Goal: Task Accomplishment & Management: Use online tool/utility

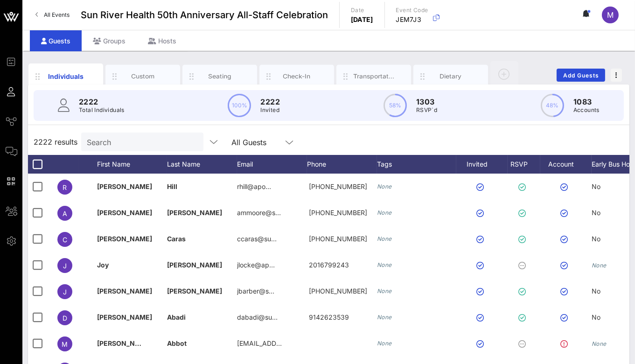
click at [63, 15] on span "All Events" at bounding box center [57, 14] width 26 height 7
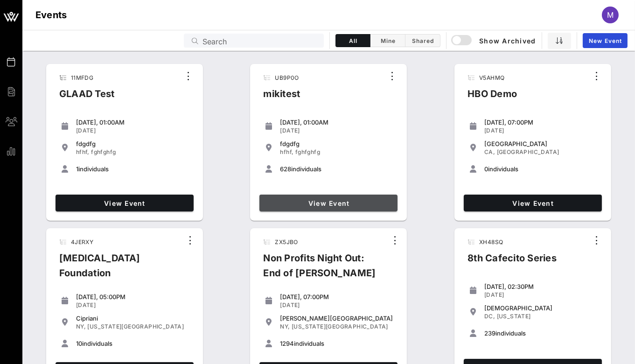
click at [315, 198] on link "View Event" at bounding box center [328, 202] width 138 height 17
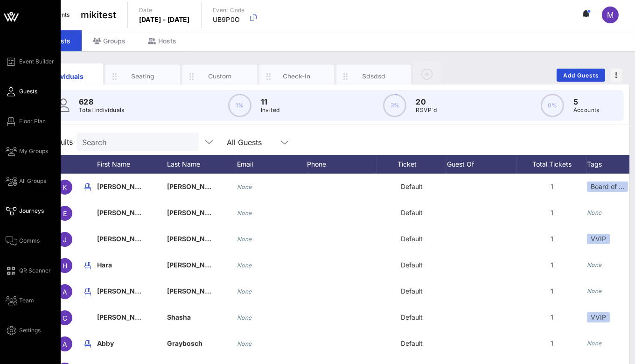
click at [31, 206] on link "Journeys" at bounding box center [25, 210] width 38 height 11
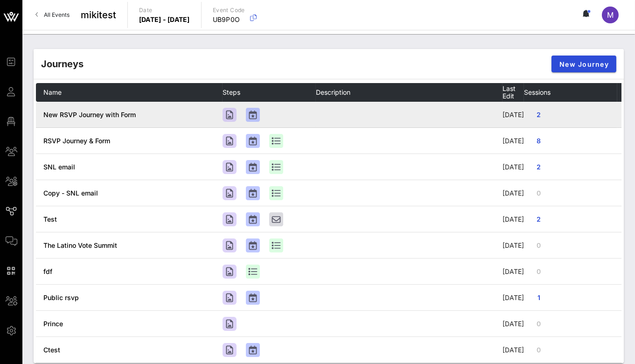
click at [101, 118] on span "New RSVP Journey with Form" at bounding box center [89, 114] width 92 height 8
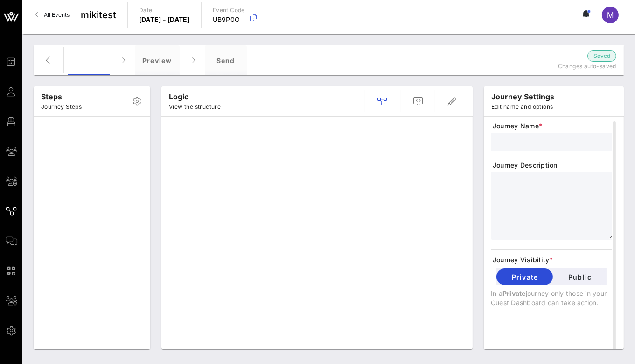
type input "New RSVP Journey with Form"
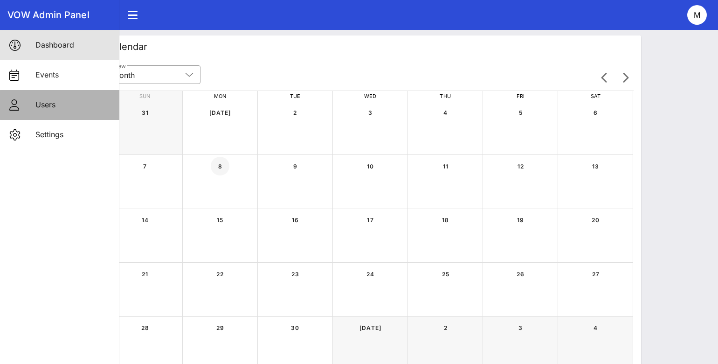
click at [67, 112] on div "Users" at bounding box center [73, 105] width 76 height 20
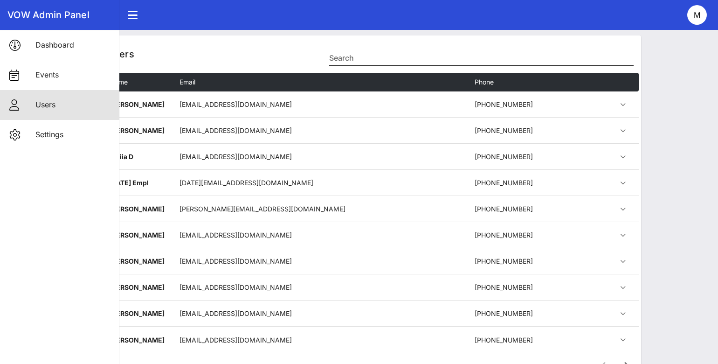
click at [393, 48] on div "Search" at bounding box center [481, 55] width 304 height 21
click at [383, 64] on input "Search" at bounding box center [481, 57] width 304 height 15
paste input "1 5162978545"
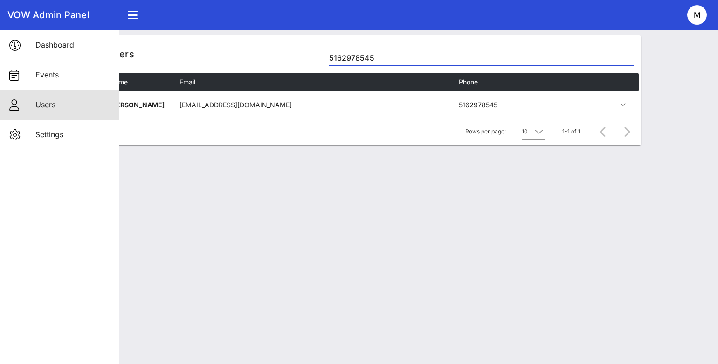
type input "5162978545"
click at [320, 187] on div "Users [PHONE_NUMBER] Name Email Phone [PERSON_NAME] [EMAIL_ADDRESS][DOMAIN_NAME…" at bounding box center [370, 197] width 696 height 334
